Goal: Information Seeking & Learning: Learn about a topic

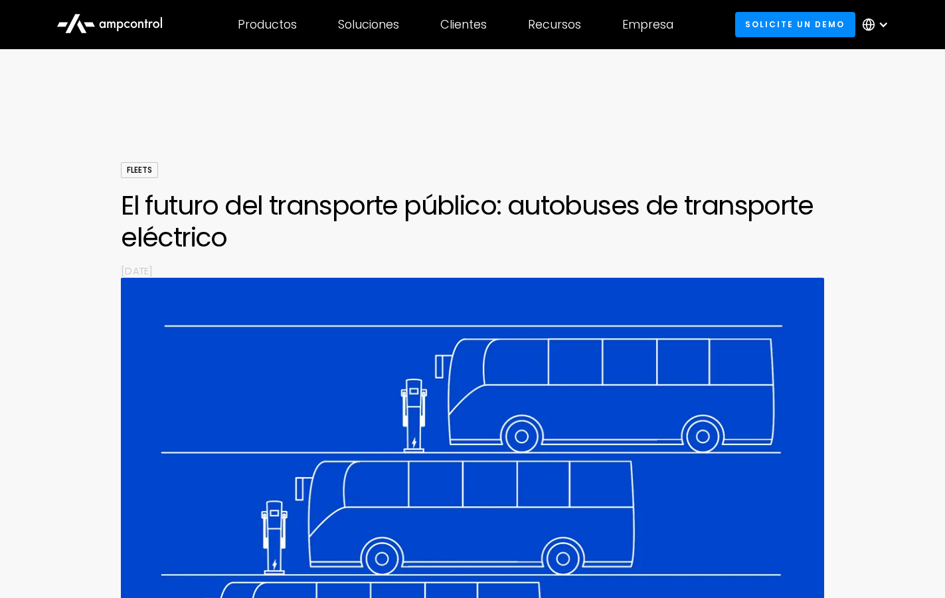
scroll to position [3356, 0]
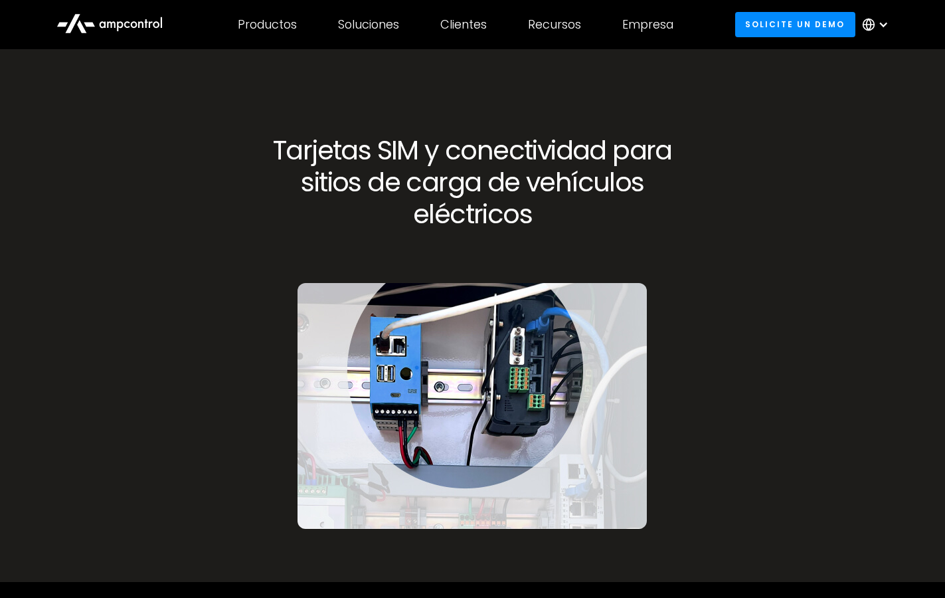
scroll to position [2376, 0]
